Goal: Task Accomplishment & Management: Manage account settings

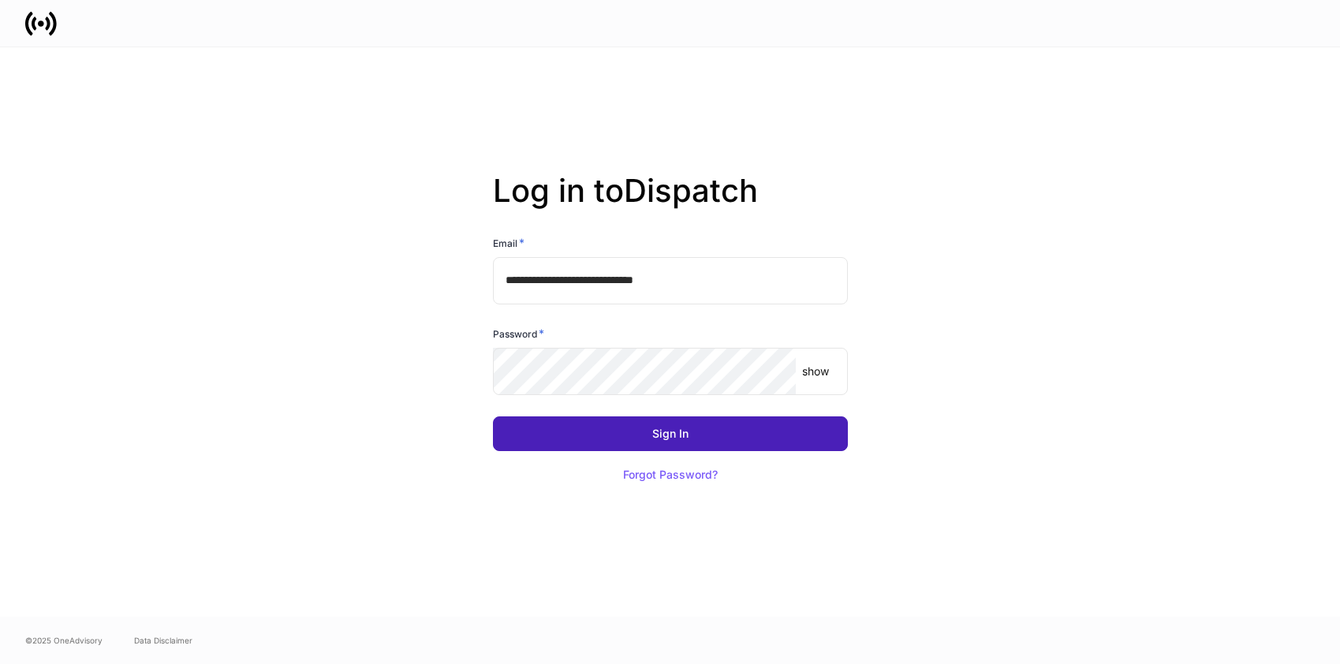
click at [674, 424] on button "Sign In" at bounding box center [670, 433] width 355 height 35
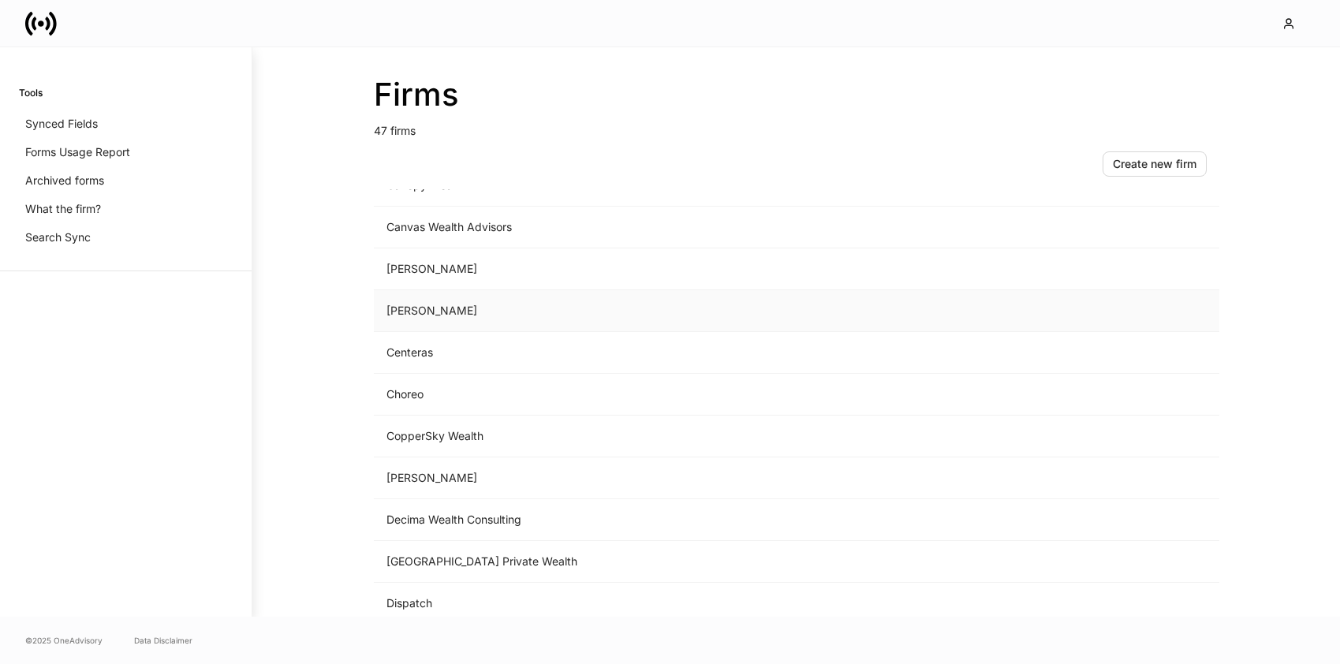
scroll to position [414, 0]
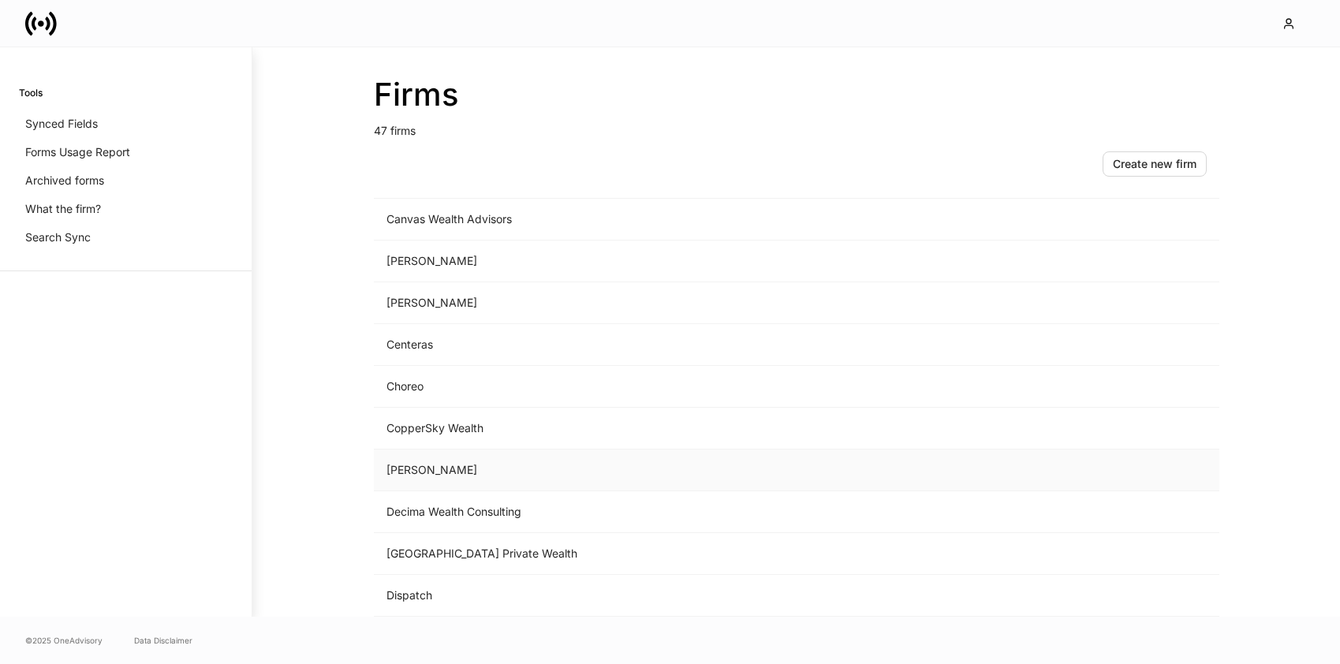
click at [452, 473] on td "[PERSON_NAME]" at bounding box center [666, 471] width 584 height 42
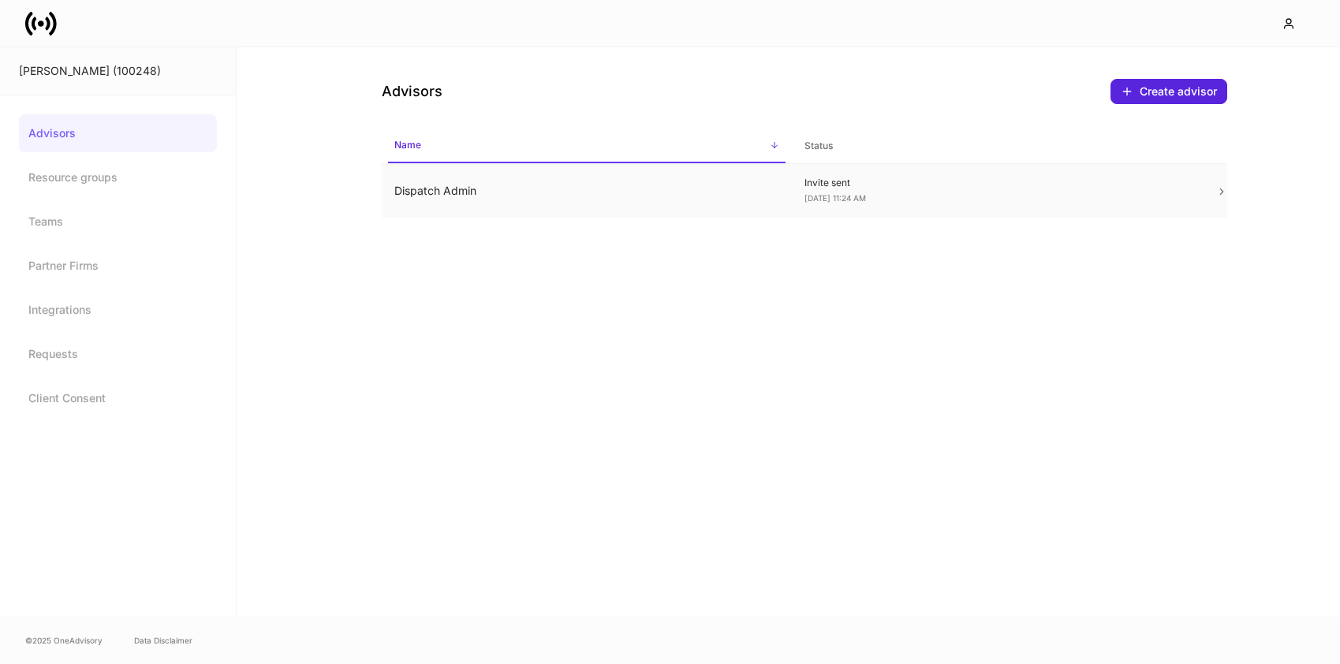
click at [506, 183] on td "Dispatch Admin" at bounding box center [587, 191] width 411 height 54
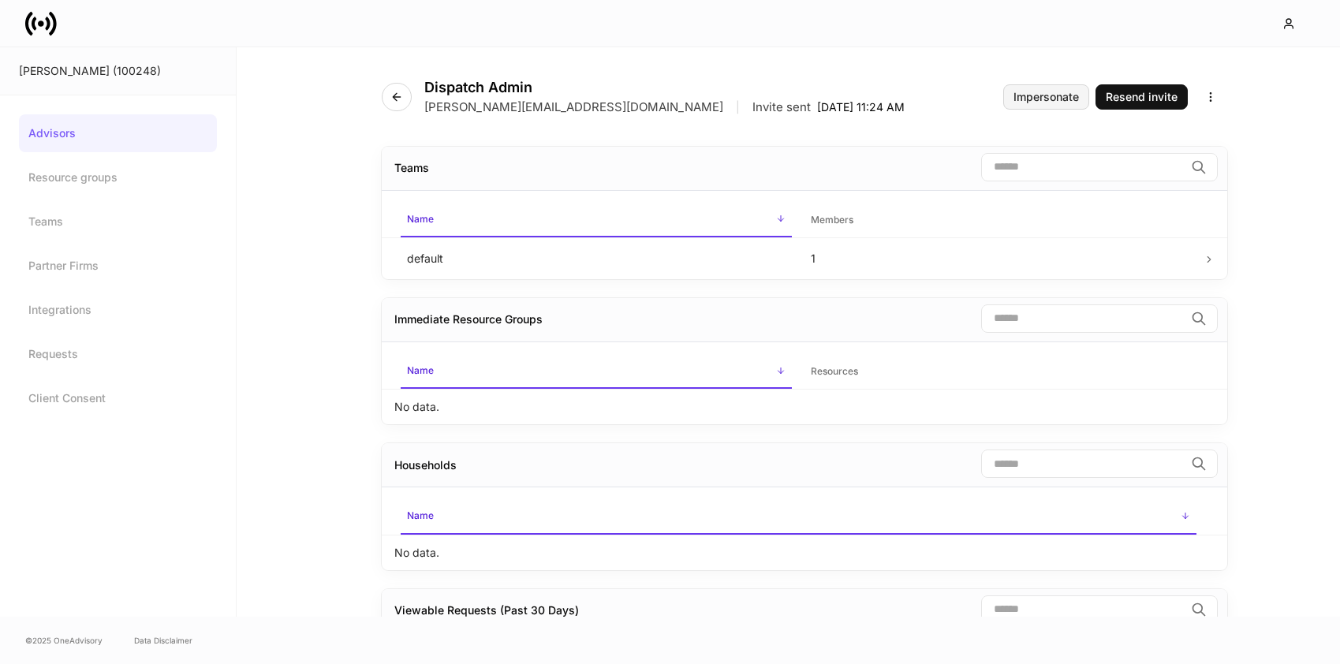
click at [1045, 97] on div "Impersonate" at bounding box center [1046, 97] width 65 height 11
